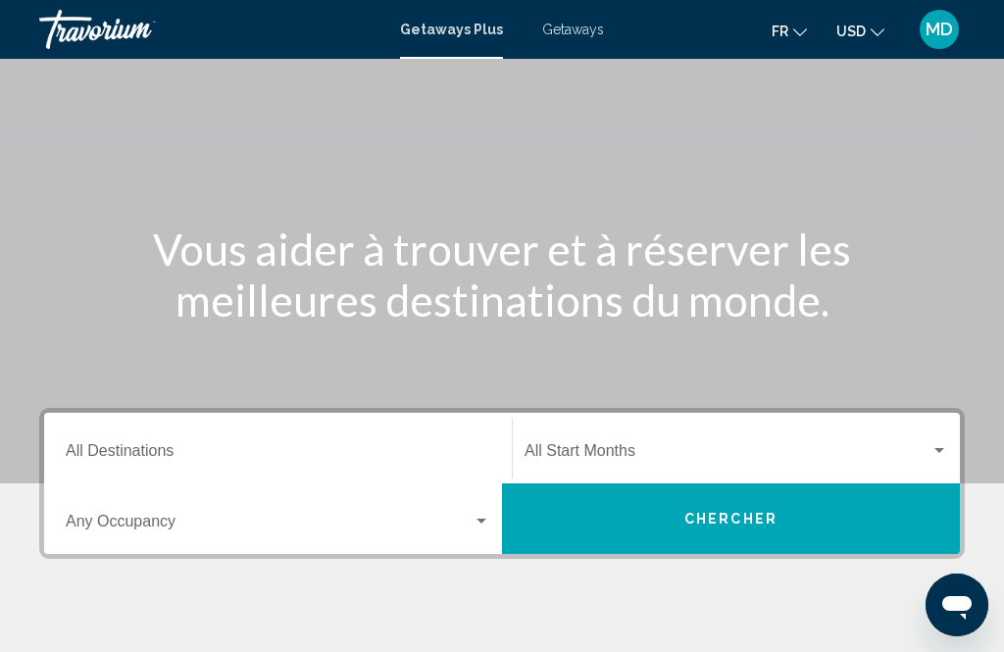
scroll to position [111, 0]
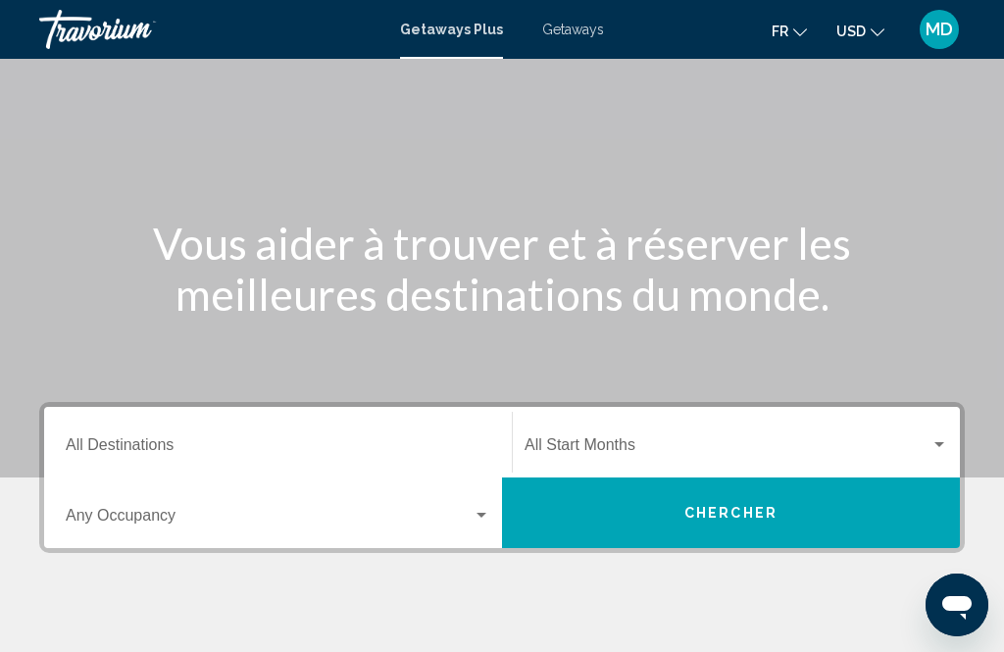
click at [781, 510] on button "Chercher" at bounding box center [731, 512] width 458 height 71
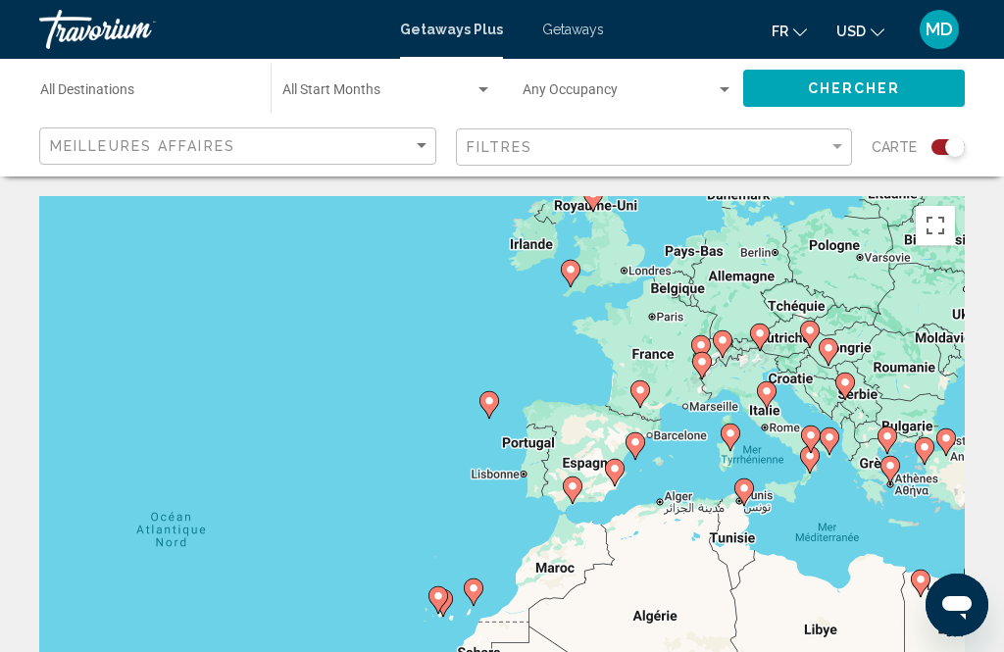
click at [236, 87] on input "Destination All Destinations" at bounding box center [145, 94] width 211 height 16
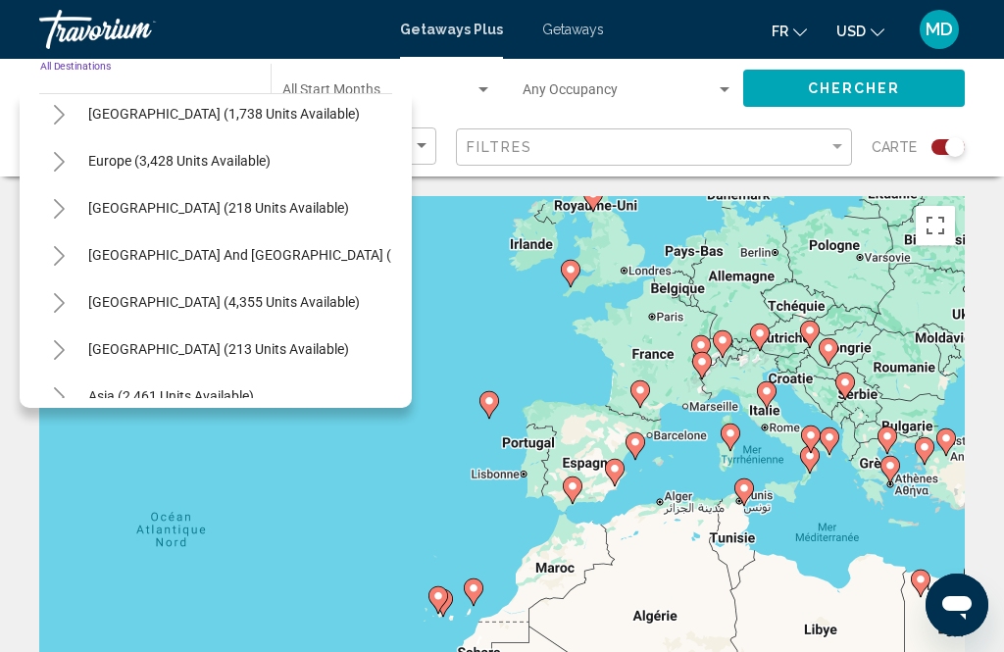
scroll to position [202, 0]
click at [52, 172] on button "Toggle Europe (3,428 units available)" at bounding box center [58, 160] width 39 height 39
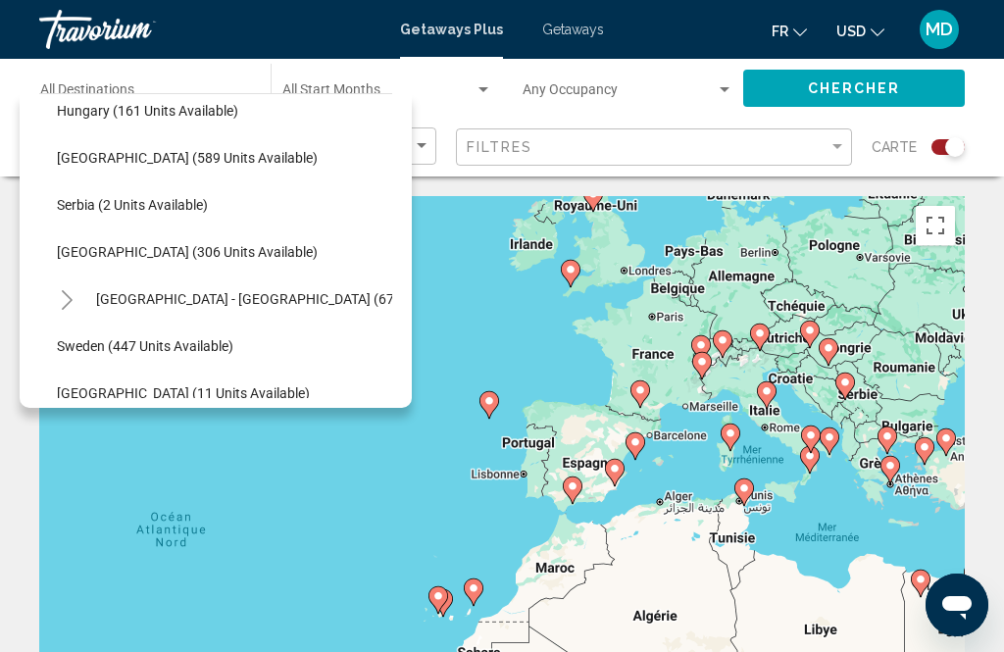
scroll to position [629, 12]
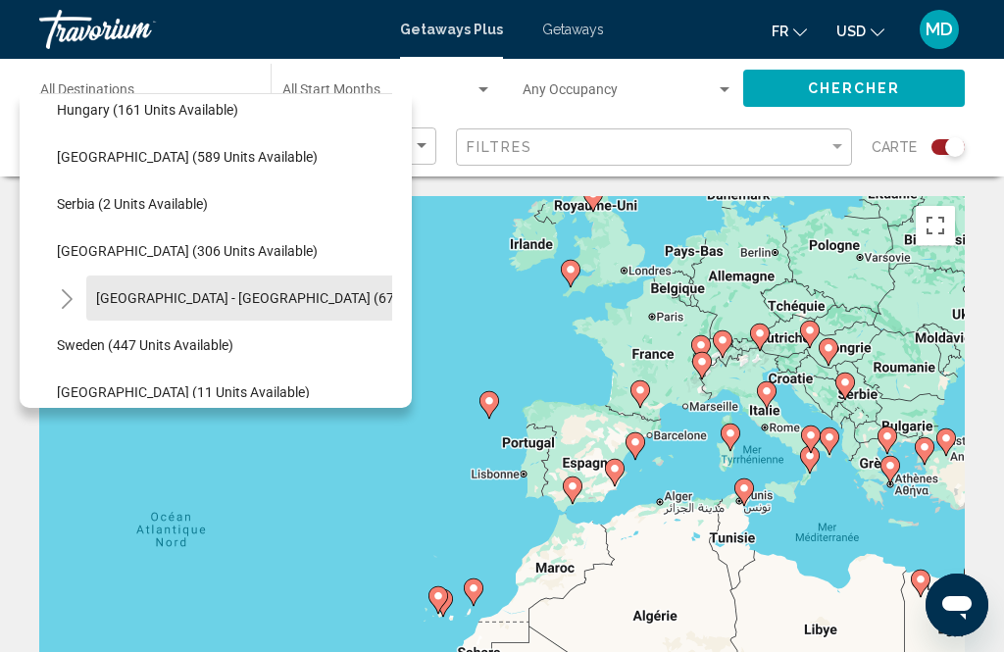
click at [243, 301] on span "[GEOGRAPHIC_DATA] - [GEOGRAPHIC_DATA] (67 units available)" at bounding box center [293, 298] width 395 height 16
type input "**********"
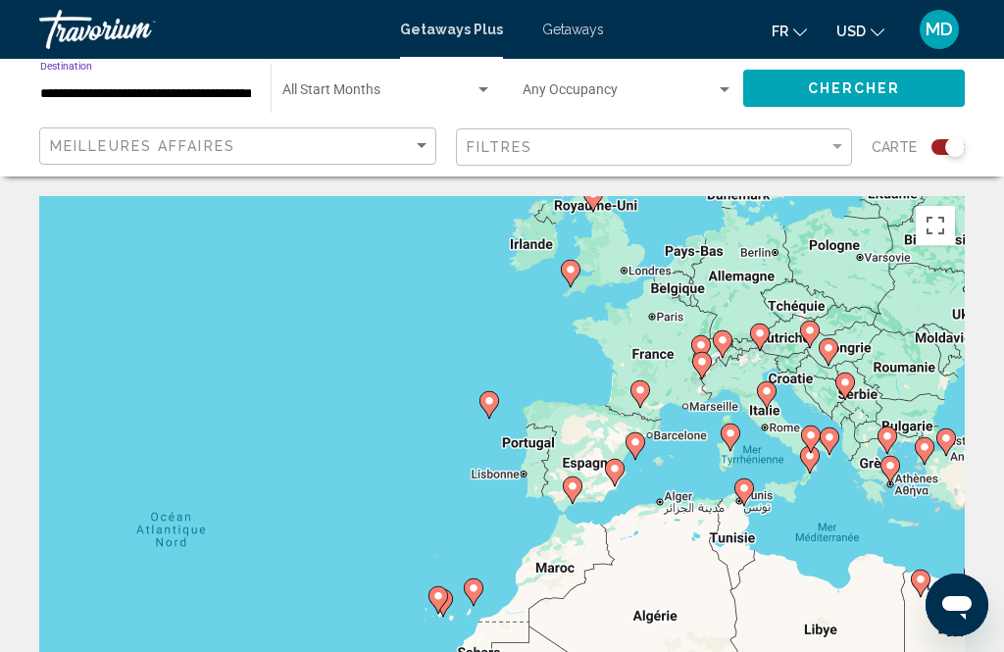
click at [467, 89] on span "Search widget" at bounding box center [378, 94] width 192 height 16
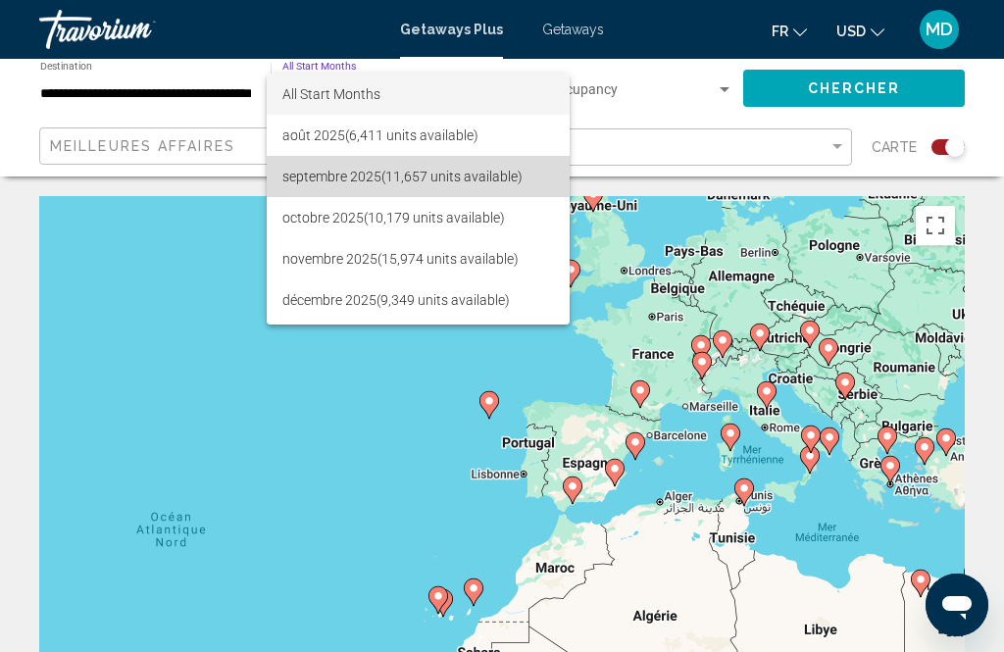
click at [456, 172] on span "septembre 2025 (11,657 units available)" at bounding box center [417, 176] width 271 height 41
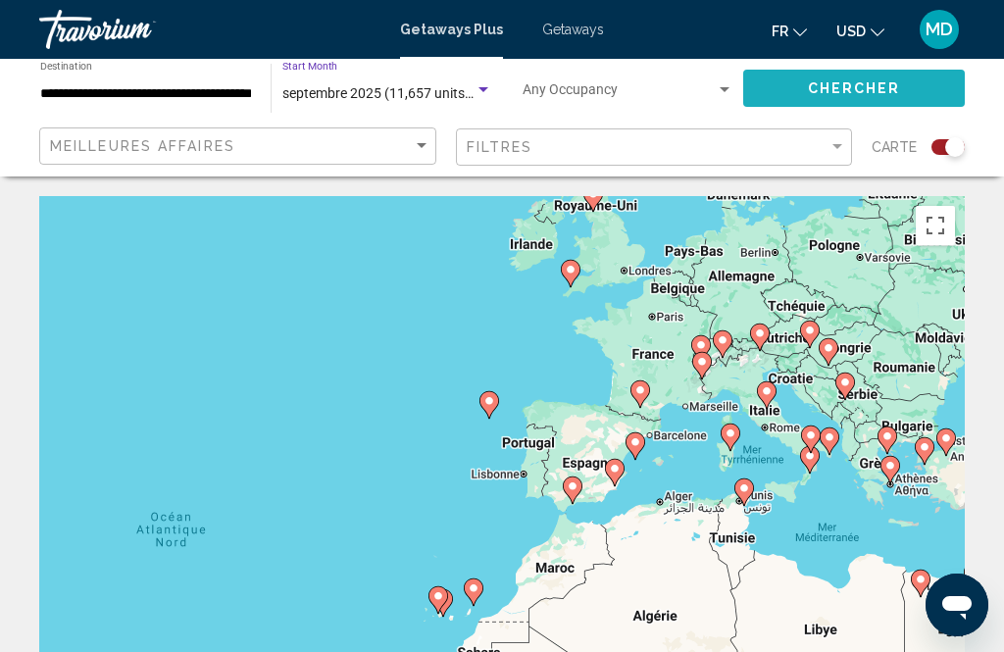
click at [911, 75] on button "Chercher" at bounding box center [854, 88] width 222 height 36
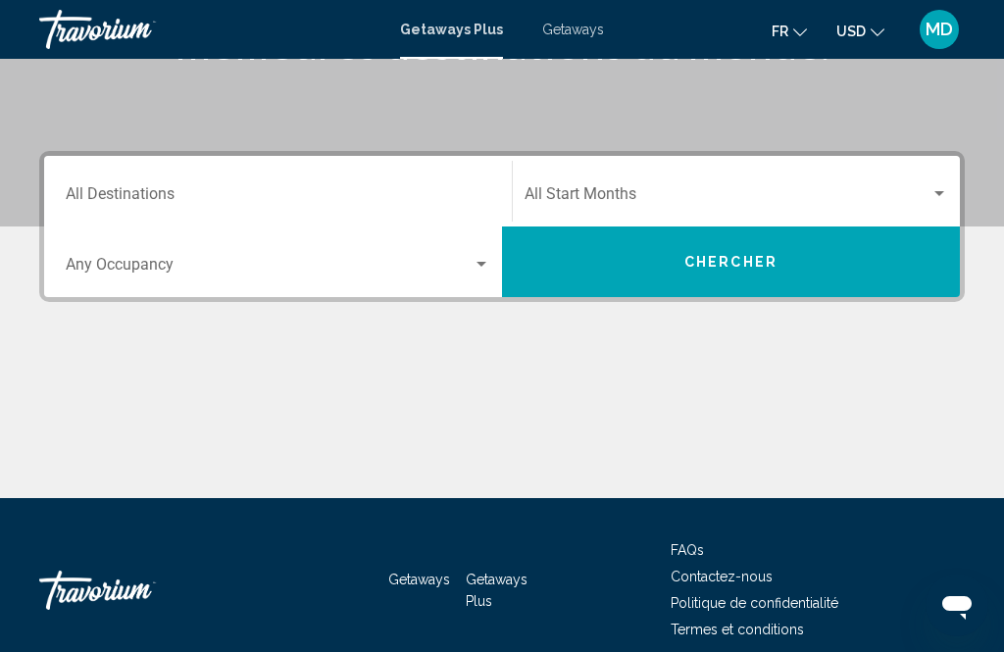
scroll to position [367, 0]
